Goal: Task Accomplishment & Management: Complete application form

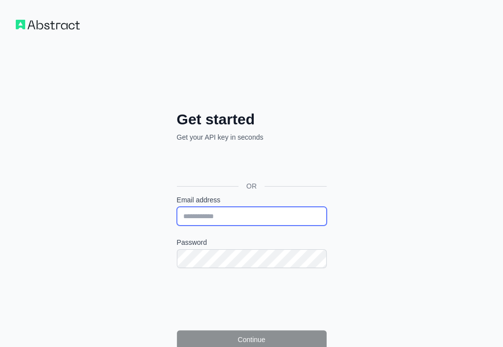
click at [177, 207] on input "Email address" at bounding box center [252, 216] width 150 height 19
paste input "**********"
type input "**********"
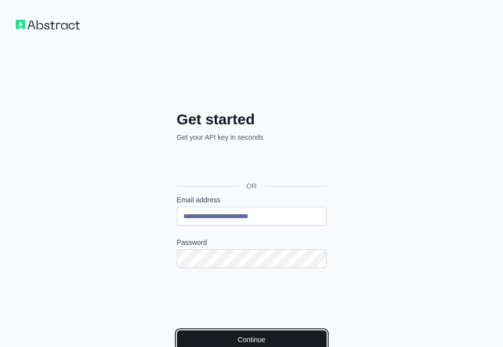
click at [177, 330] on button "Continue" at bounding box center [252, 339] width 150 height 19
